Goal: Transaction & Acquisition: Book appointment/travel/reservation

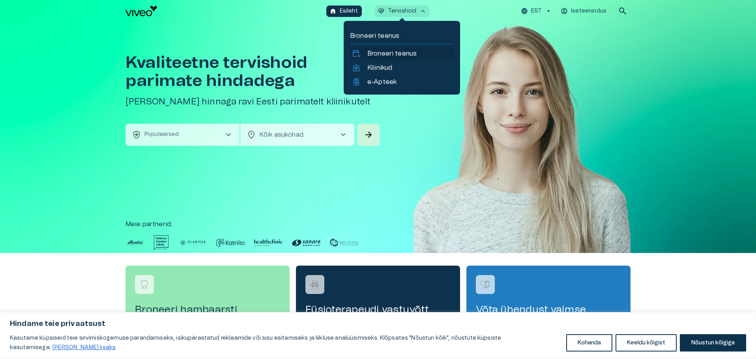
click at [400, 52] on p "Broneeri teenus" at bounding box center [391, 53] width 49 height 9
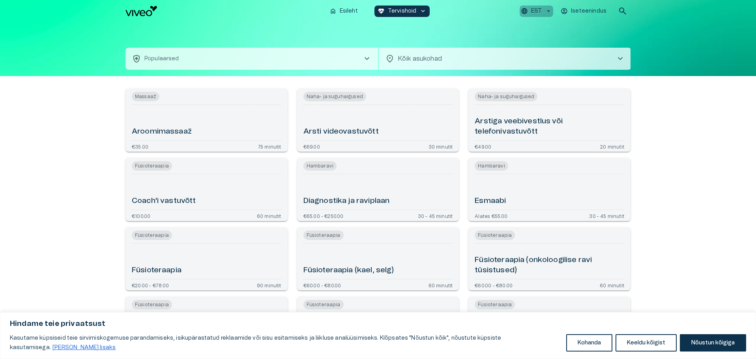
click at [546, 8] on icon "button" at bounding box center [548, 10] width 7 height 7
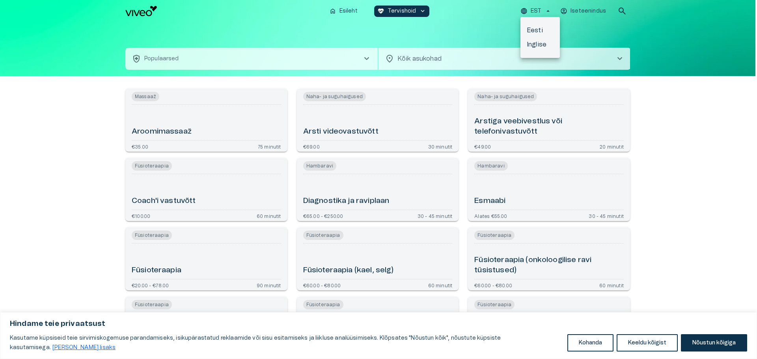
click at [537, 43] on li "Inglise" at bounding box center [540, 44] width 39 height 14
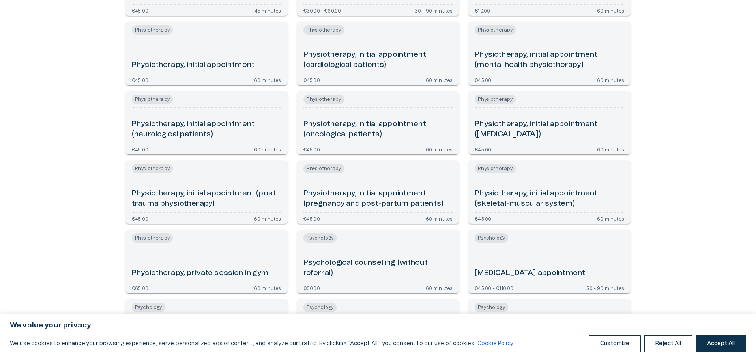
scroll to position [1262, 0]
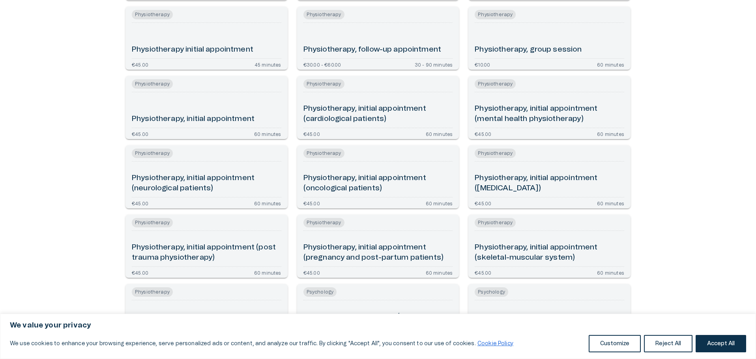
drag, startPoint x: 173, startPoint y: 116, endPoint x: 96, endPoint y: 150, distance: 83.7
click at [173, 116] on h6 "Physiotherapy, initial appointment" at bounding box center [193, 119] width 123 height 11
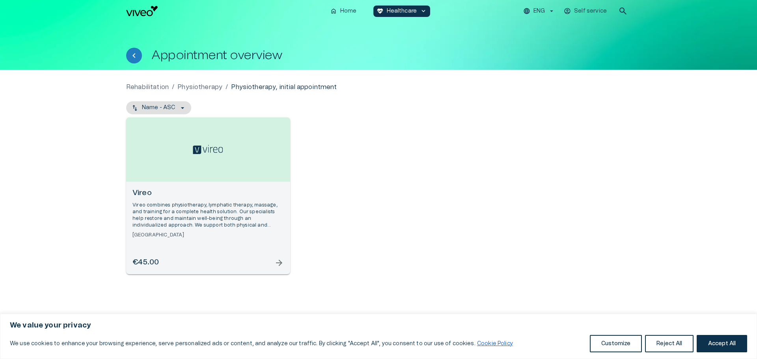
click at [279, 264] on span "arrow_forward" at bounding box center [279, 262] width 9 height 9
